Goal: Find specific page/section

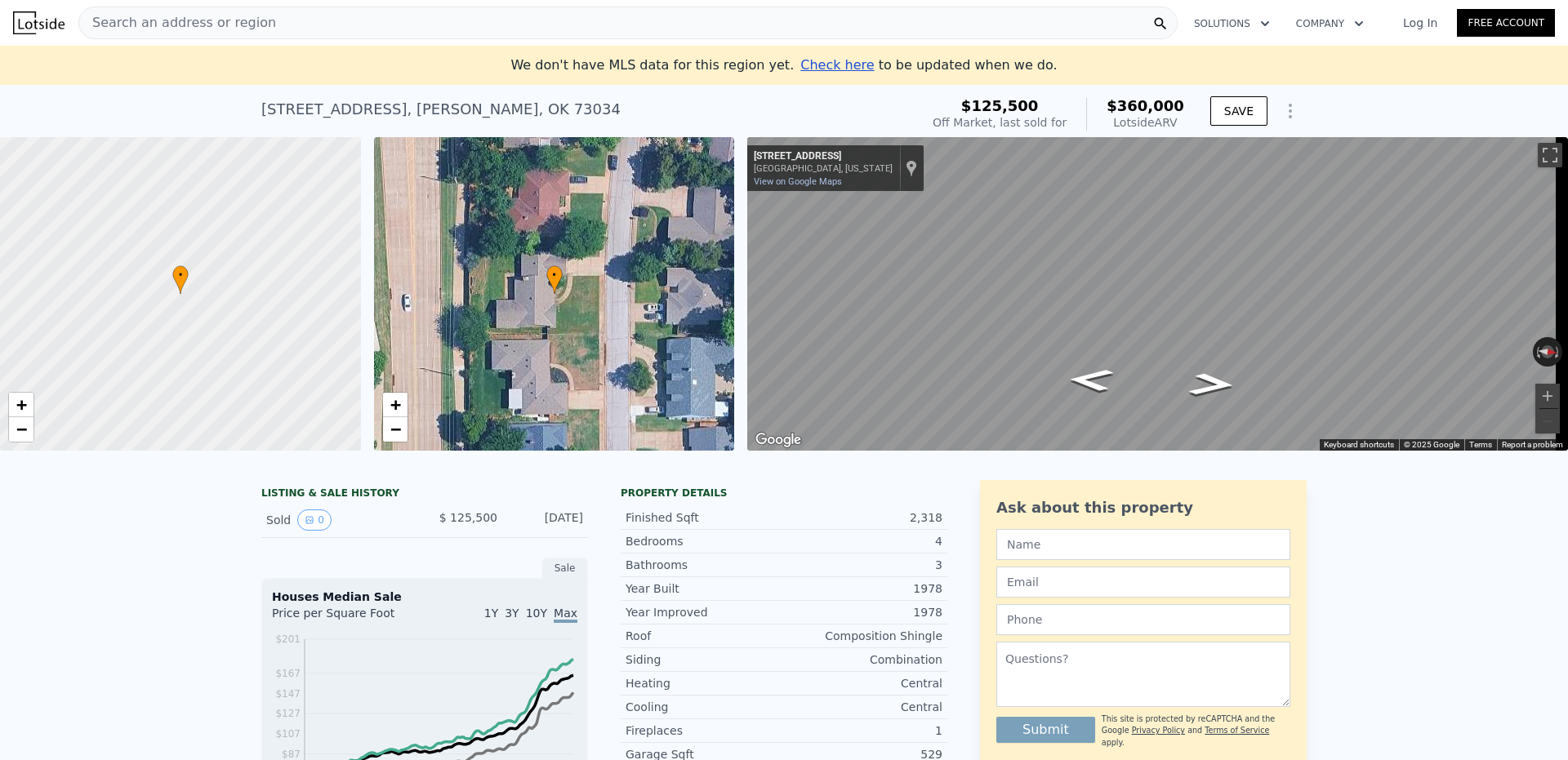
click at [215, 307] on div at bounding box center [180, 294] width 433 height 377
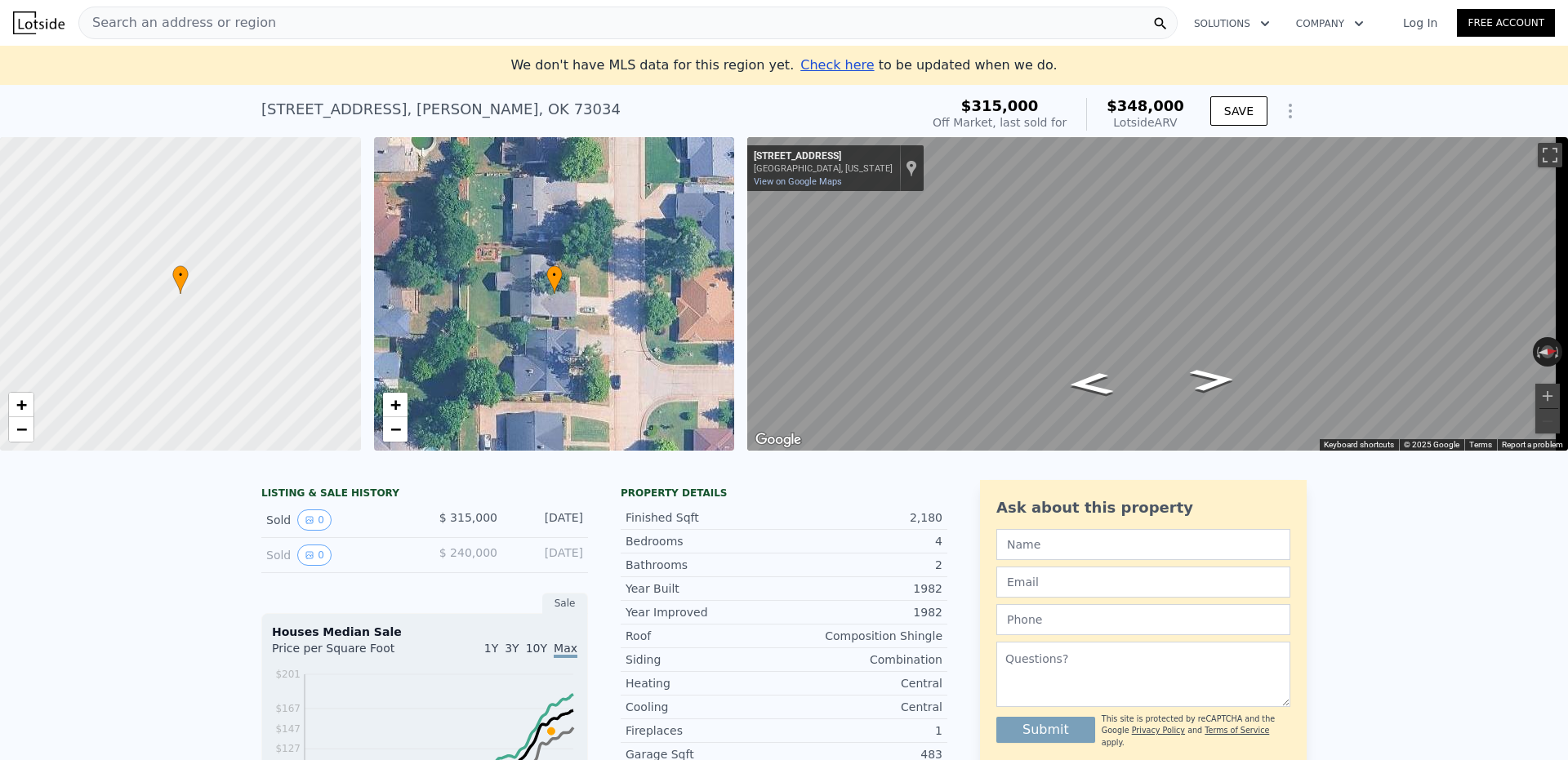
click at [706, 30] on div "Search an address or region" at bounding box center [628, 23] width 1099 height 32
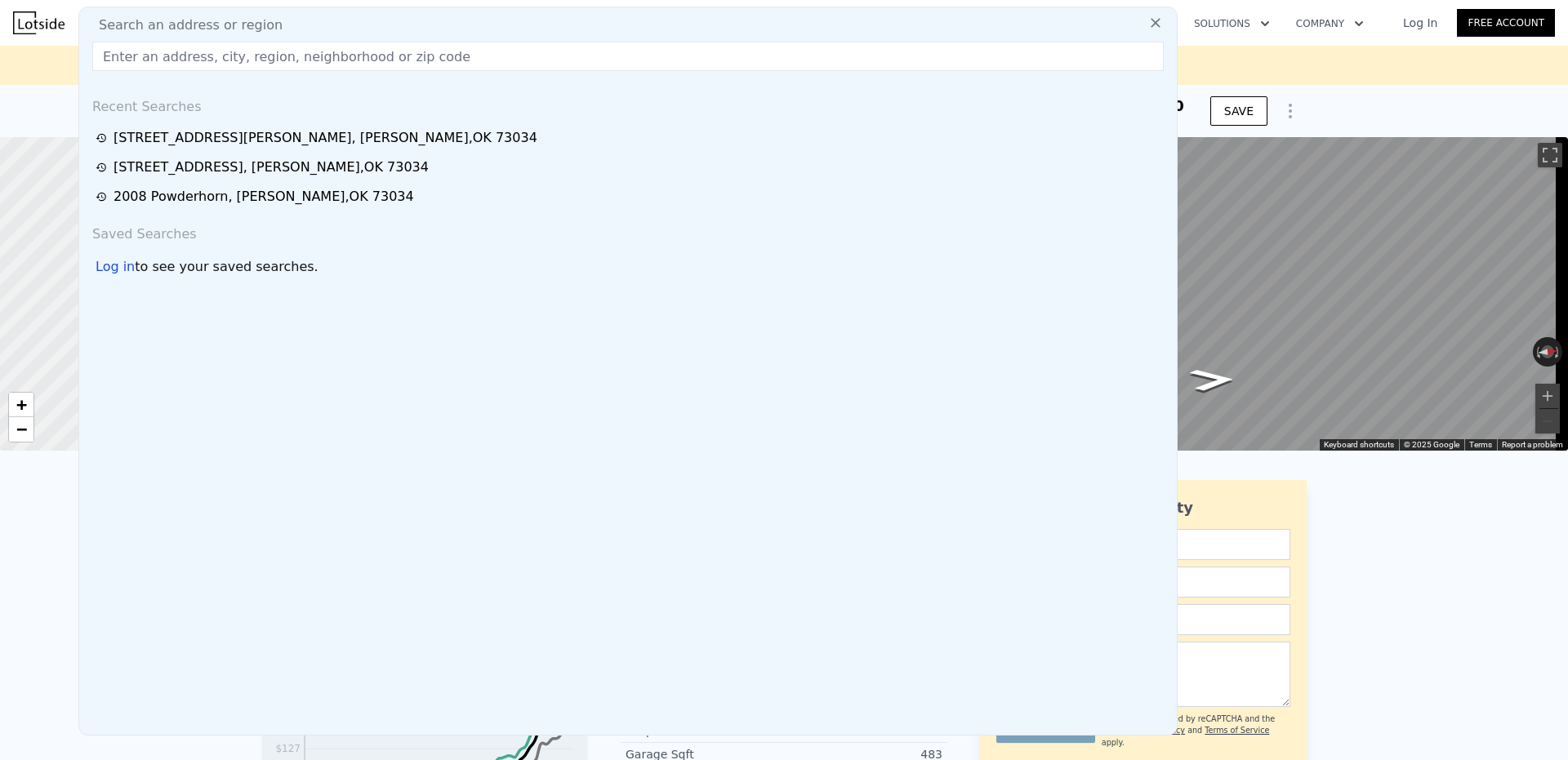
type input "2401 Brookdale Avenue Edmond, OK 73034"
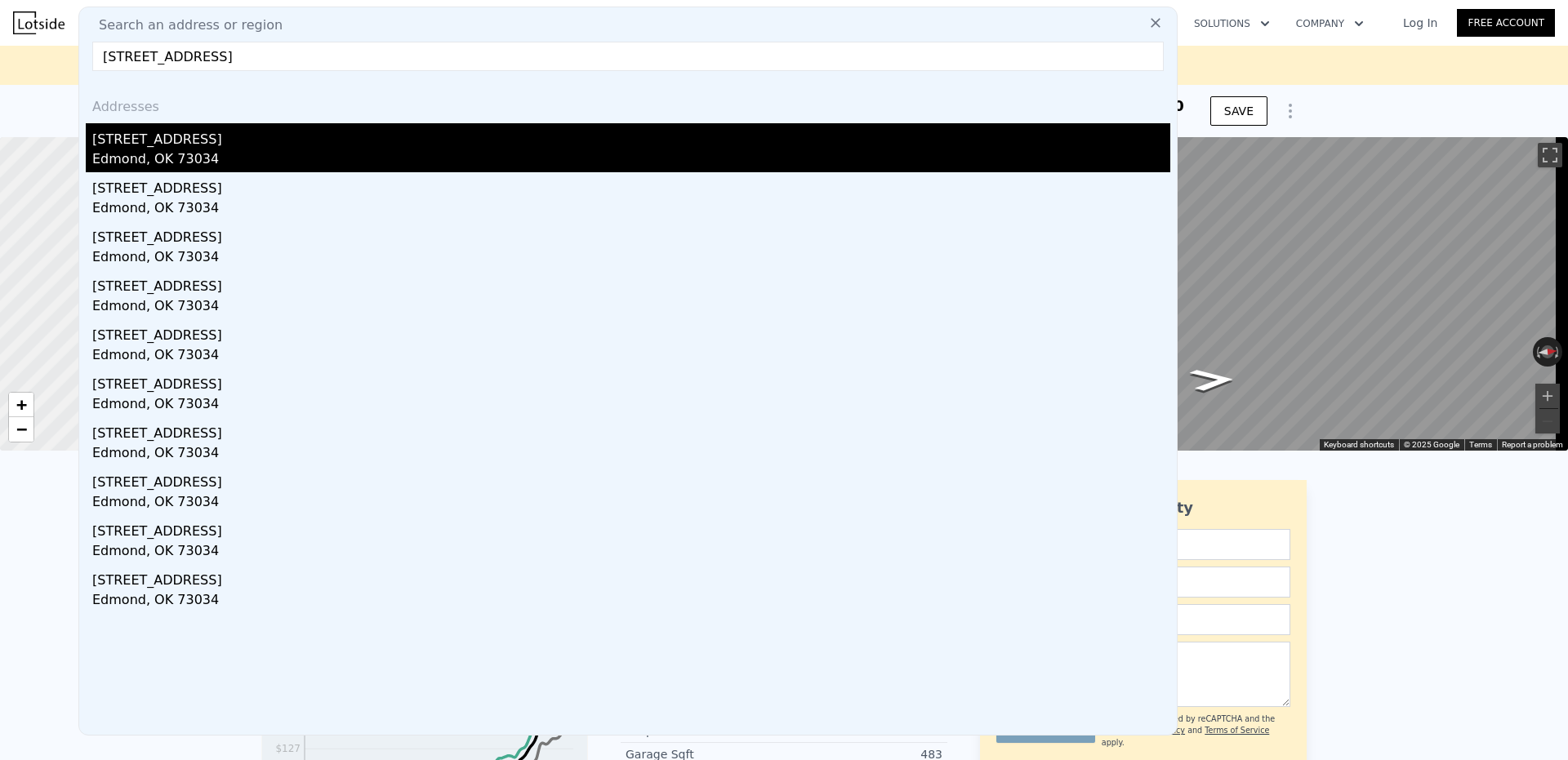
click at [163, 149] on div "Edmond, OK 73034" at bounding box center [630, 160] width 1077 height 23
